Goal: Task Accomplishment & Management: Use online tool/utility

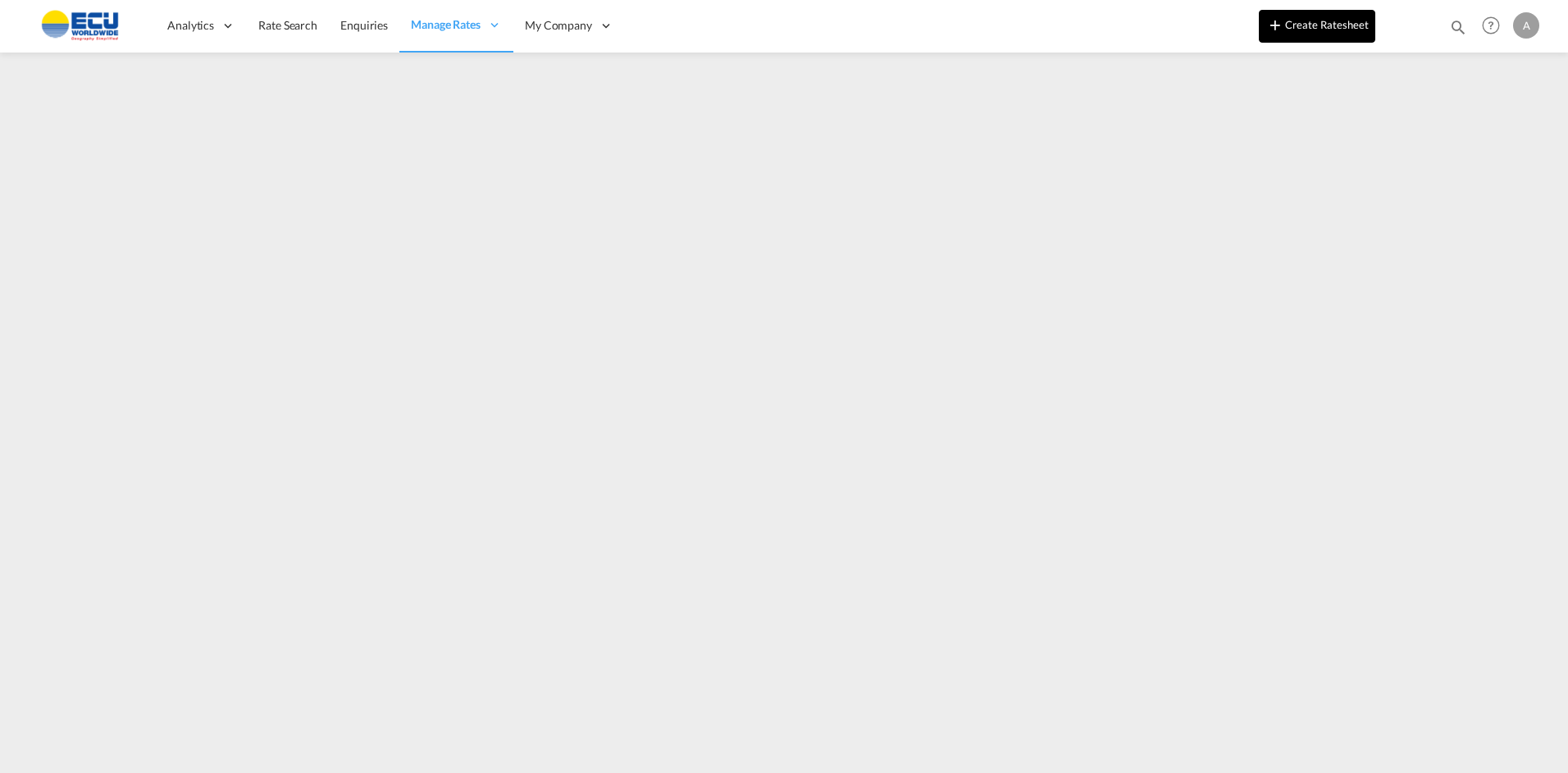
drag, startPoint x: 1300, startPoint y: 3, endPoint x: 1296, endPoint y: 16, distance: 13.6
click at [1300, 3] on div "Create Ratesheet Enquiries Help Resources Product Release A My Profile Logout" at bounding box center [1401, 25] width 285 height 51
click at [1296, 22] on button "Create Ratesheet" at bounding box center [1317, 26] width 117 height 33
click at [1292, 35] on button "Create Ratesheet" at bounding box center [1317, 26] width 117 height 33
click at [1293, 24] on button "Create Ratesheet" at bounding box center [1317, 26] width 117 height 33
